Goal: Task Accomplishment & Management: Use online tool/utility

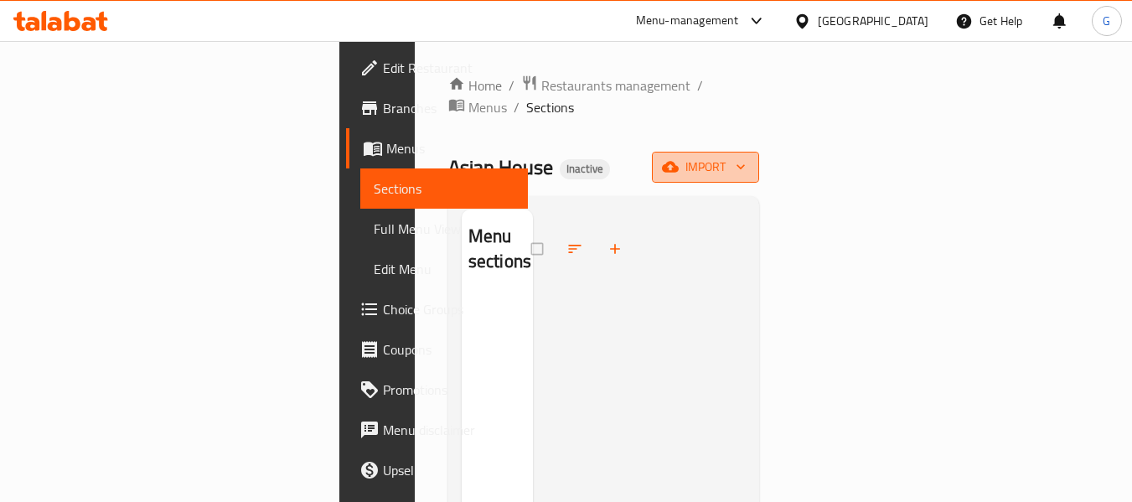
click at [746, 157] on span "import" at bounding box center [706, 167] width 80 height 21
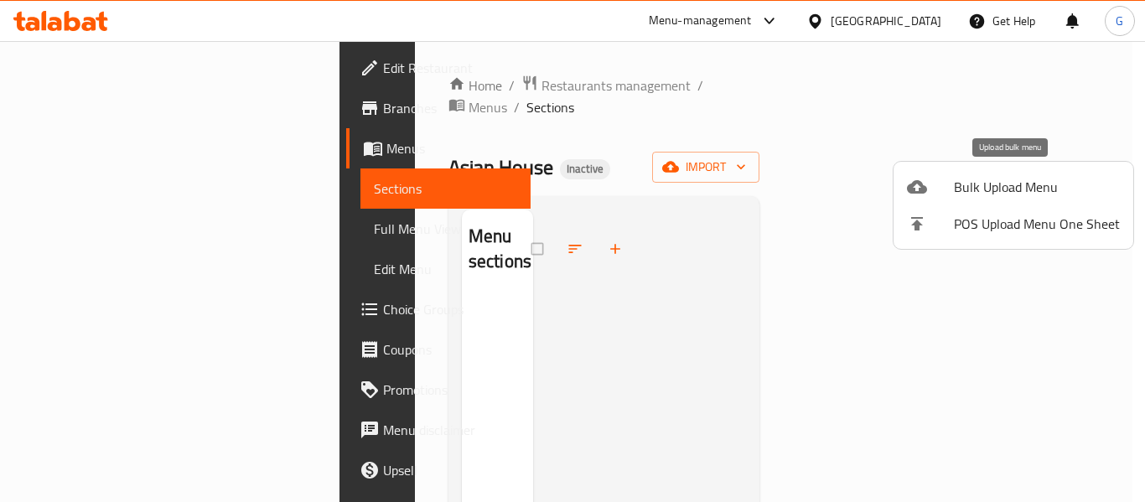
click at [920, 184] on icon at bounding box center [917, 186] width 20 height 13
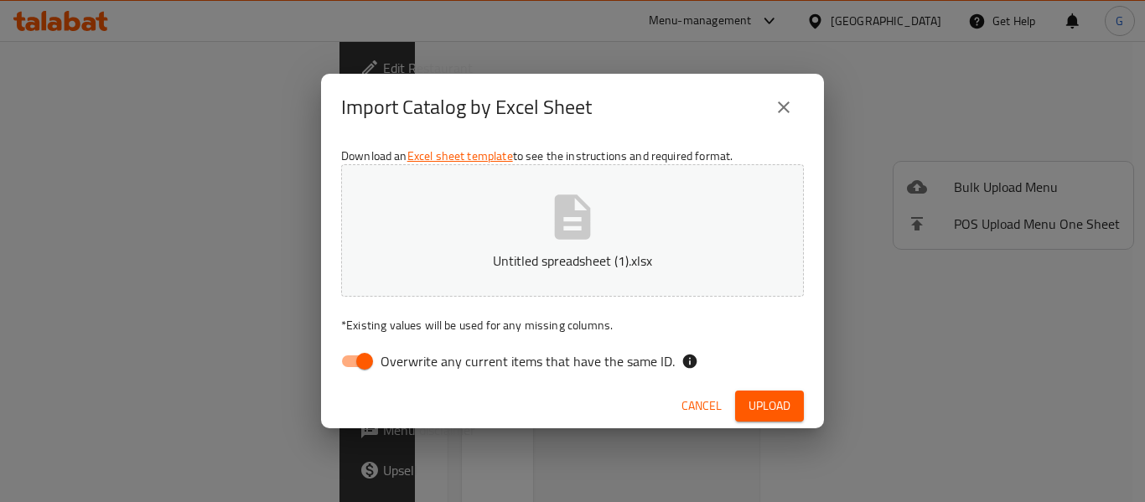
click at [360, 363] on input "Overwrite any current items that have the same ID." at bounding box center [365, 361] width 96 height 32
checkbox input "false"
click at [784, 404] on span "Upload" at bounding box center [770, 406] width 42 height 21
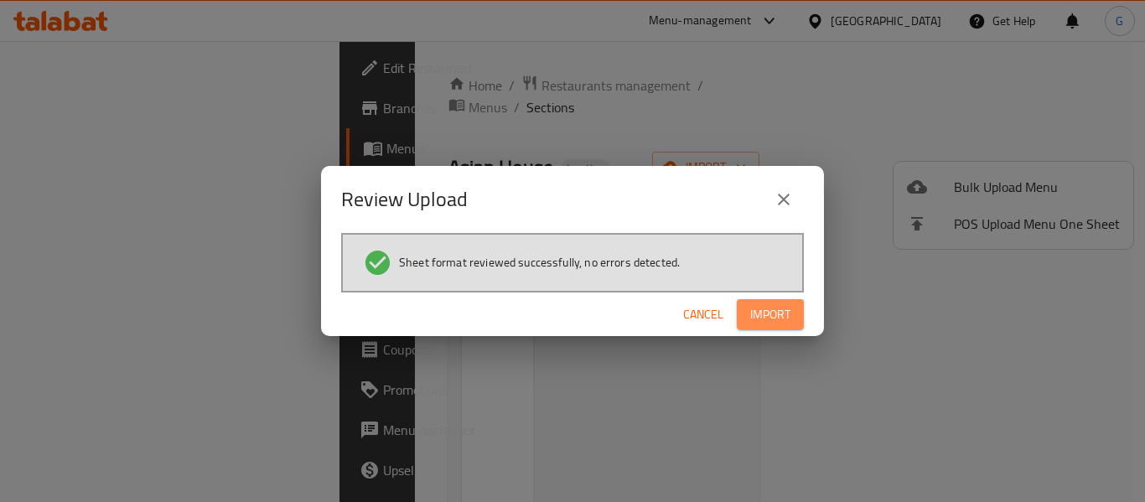
click at [742, 320] on button "Import" at bounding box center [770, 314] width 67 height 31
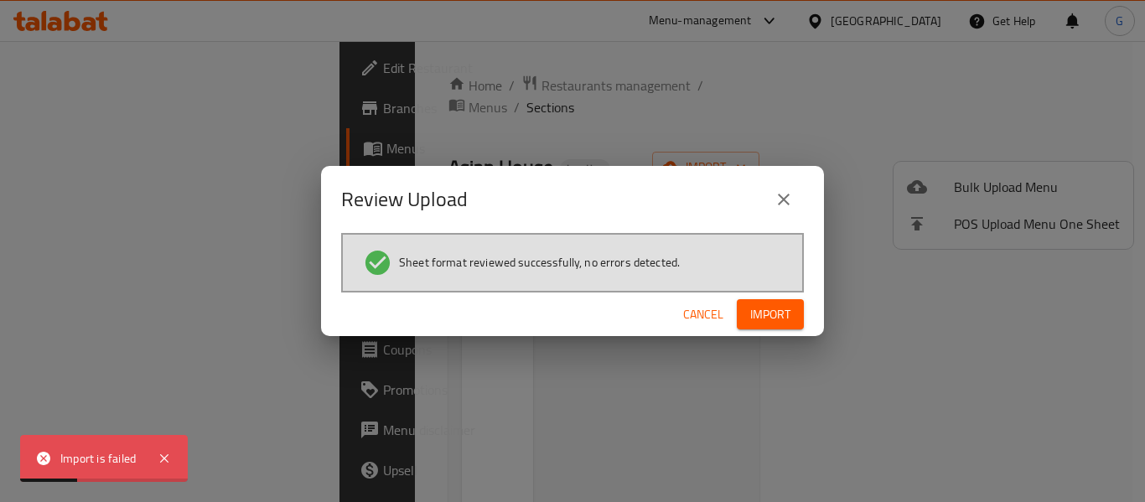
click at [121, 453] on div "Import is failed" at bounding box center [100, 458] width 80 height 18
click at [709, 325] on button "Cancel" at bounding box center [703, 314] width 54 height 31
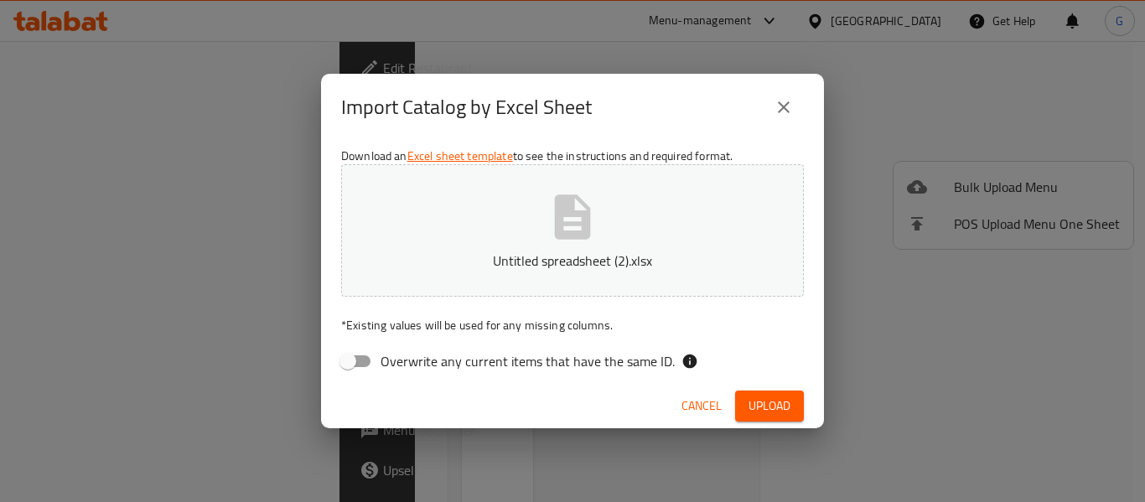
click at [764, 404] on span "Upload" at bounding box center [770, 406] width 42 height 21
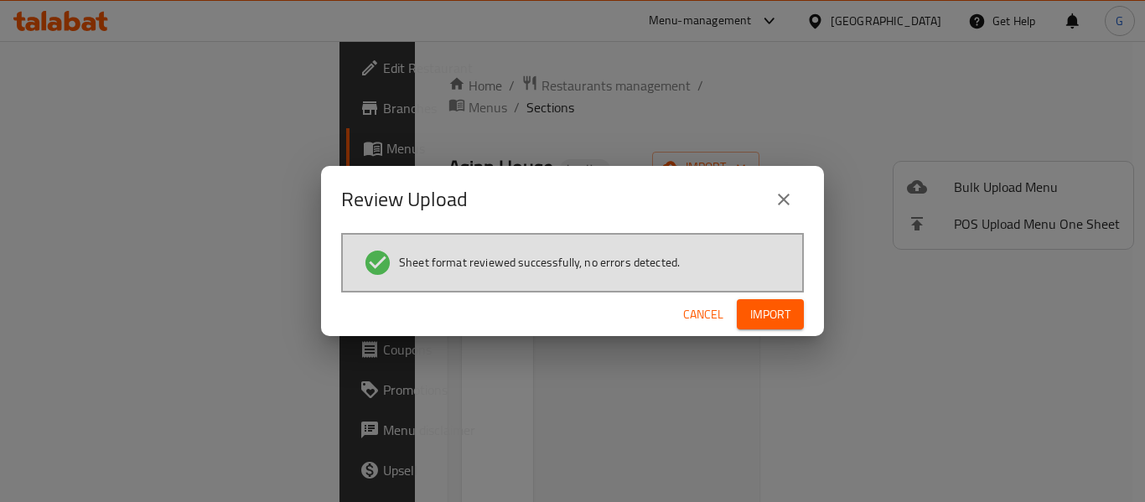
click at [764, 311] on span "Import" at bounding box center [770, 314] width 40 height 21
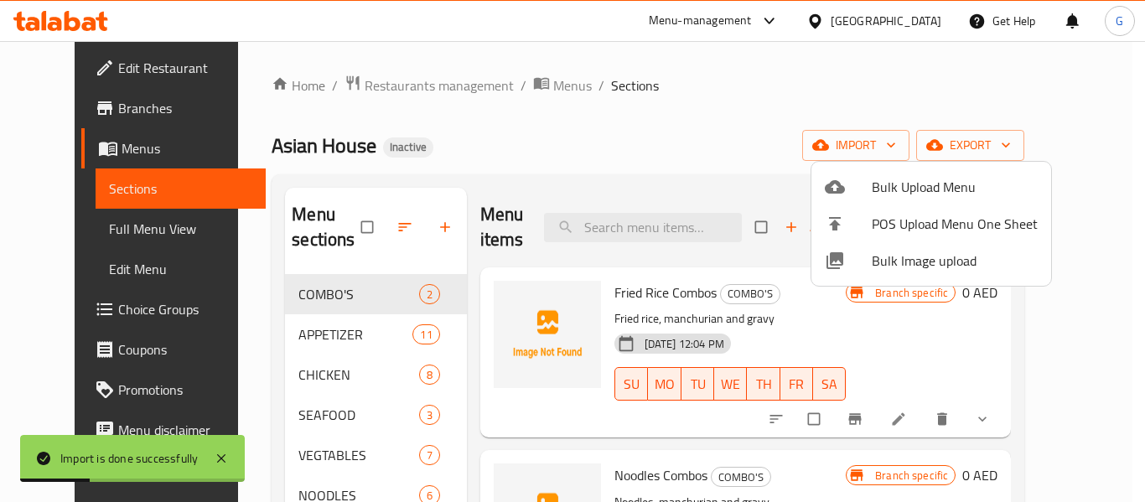
click at [563, 132] on div at bounding box center [572, 251] width 1145 height 502
